Goal: Use online tool/utility

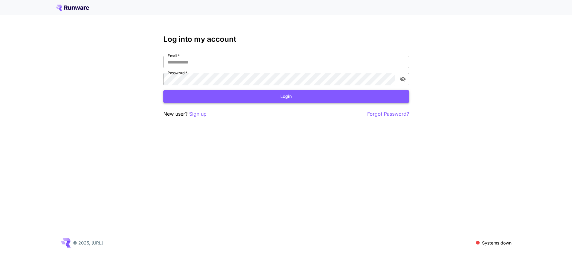
type input "**********"
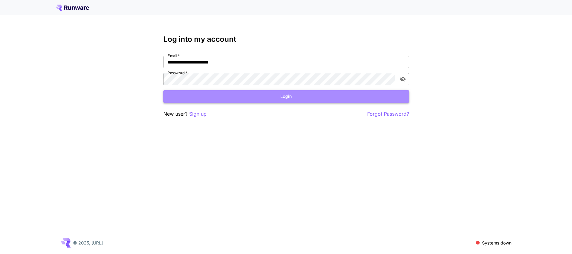
click at [191, 98] on button "Login" at bounding box center [286, 96] width 246 height 13
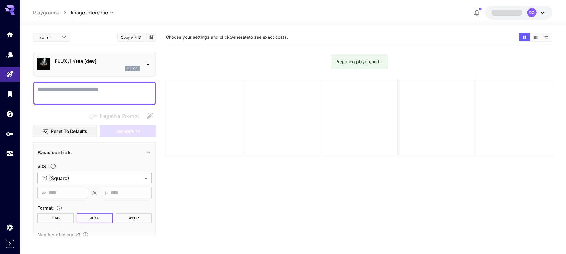
click at [66, 119] on div "Negative Prompt" at bounding box center [94, 116] width 123 height 12
